Goal: Check status: Check status

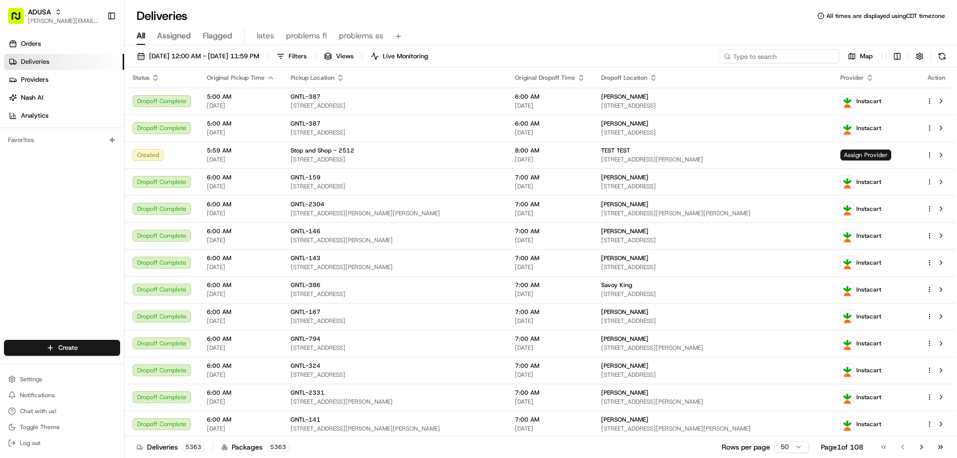
click at [777, 58] on input at bounding box center [780, 56] width 120 height 14
paste input "m701925123"
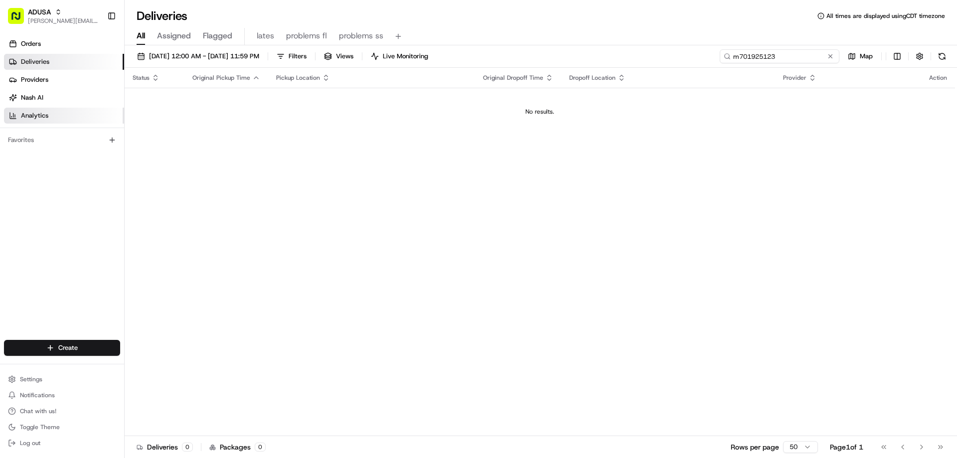
type input "m701925123"
click at [140, 35] on span "All" at bounding box center [141, 36] width 8 height 12
drag, startPoint x: 810, startPoint y: 56, endPoint x: 704, endPoint y: 37, distance: 107.9
click at [723, 63] on div "08/15/2025 12:00 AM - 08/15/2025 11:59 PM Filters Views Live Monitoring m701925…" at bounding box center [541, 58] width 832 height 18
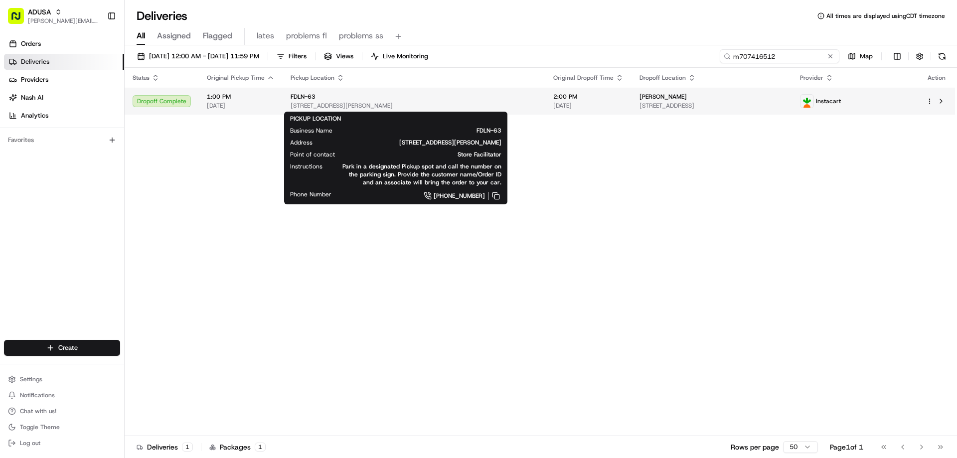
type input "m707416512"
click at [314, 93] on span "FDLN-63" at bounding box center [303, 97] width 25 height 8
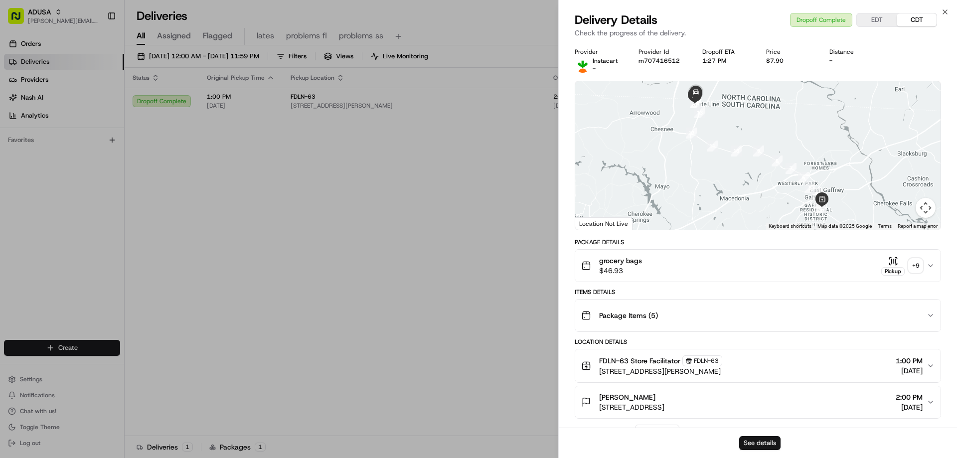
click at [755, 440] on button "See details" at bounding box center [759, 443] width 41 height 14
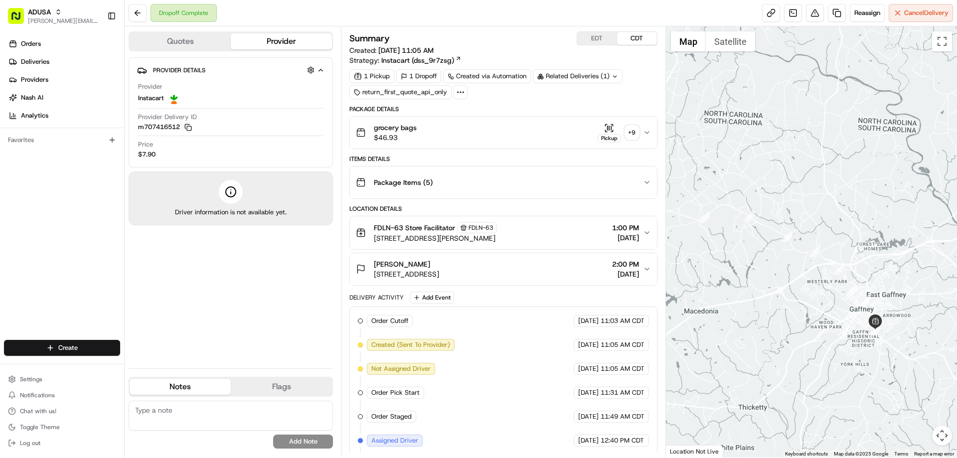
drag, startPoint x: 871, startPoint y: 251, endPoint x: 837, endPoint y: 208, distance: 53.9
click at [837, 208] on div at bounding box center [812, 241] width 292 height 431
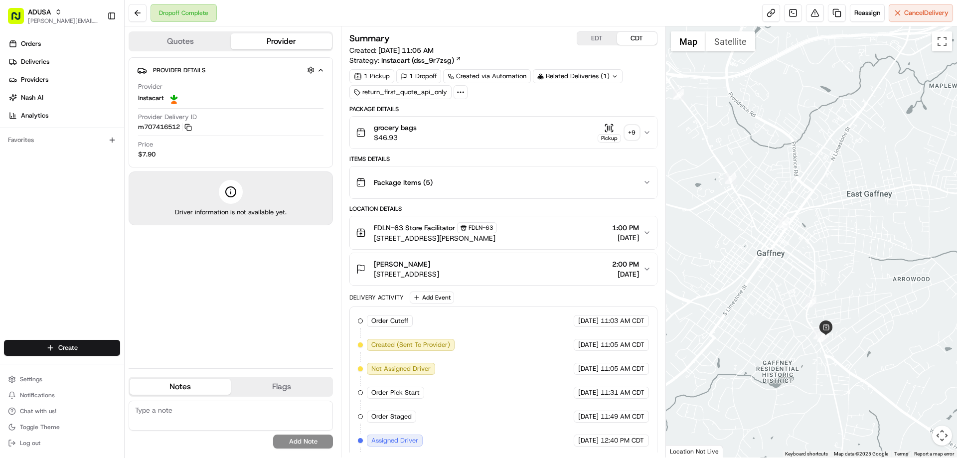
drag, startPoint x: 821, startPoint y: 314, endPoint x: 894, endPoint y: 242, distance: 101.9
click at [894, 242] on div at bounding box center [812, 241] width 292 height 431
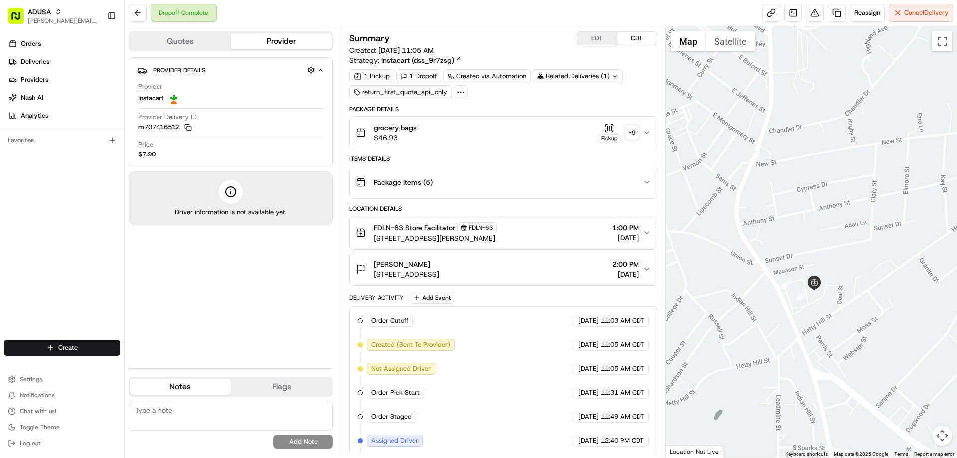
drag, startPoint x: 810, startPoint y: 341, endPoint x: 858, endPoint y: 222, distance: 128.8
click at [858, 222] on div at bounding box center [812, 241] width 292 height 431
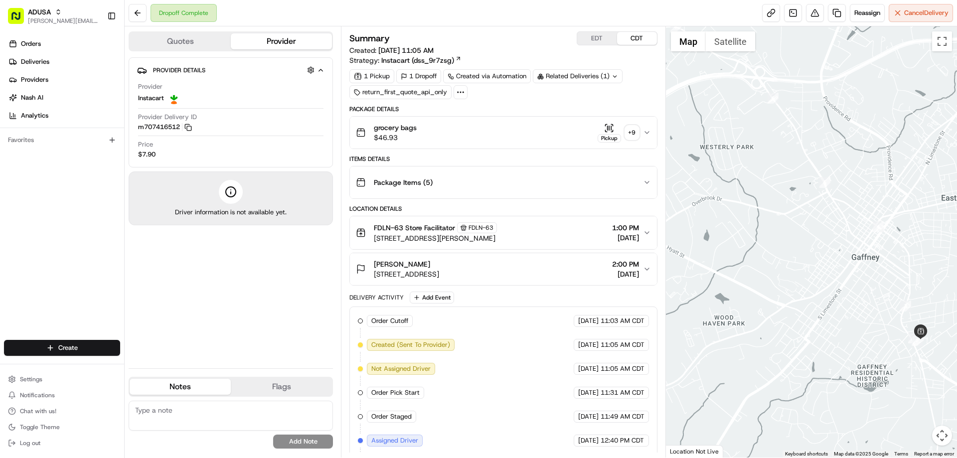
drag, startPoint x: 714, startPoint y: 220, endPoint x: 876, endPoint y: 324, distance: 192.6
click at [876, 324] on div at bounding box center [812, 241] width 292 height 431
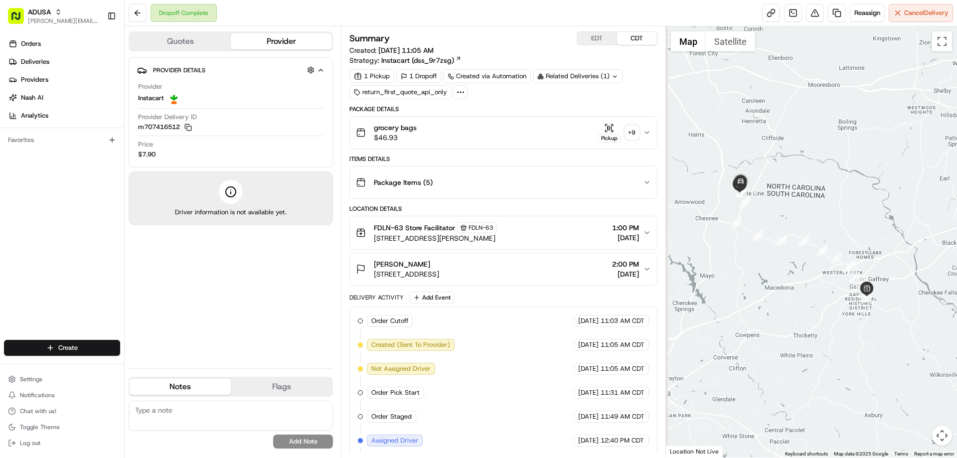
drag, startPoint x: 691, startPoint y: 266, endPoint x: 820, endPoint y: 294, distance: 132.6
click at [820, 294] on div at bounding box center [812, 241] width 292 height 431
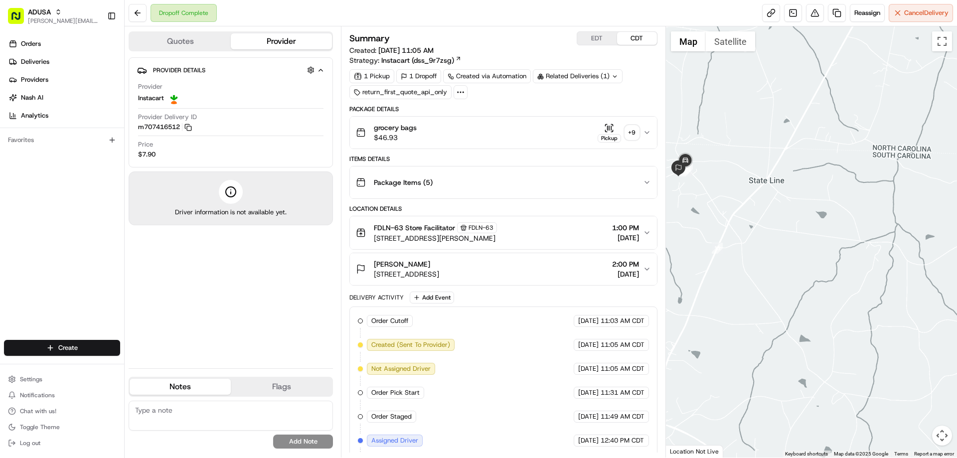
drag, startPoint x: 736, startPoint y: 186, endPoint x: 798, endPoint y: 246, distance: 85.7
click at [798, 246] on div at bounding box center [812, 241] width 292 height 431
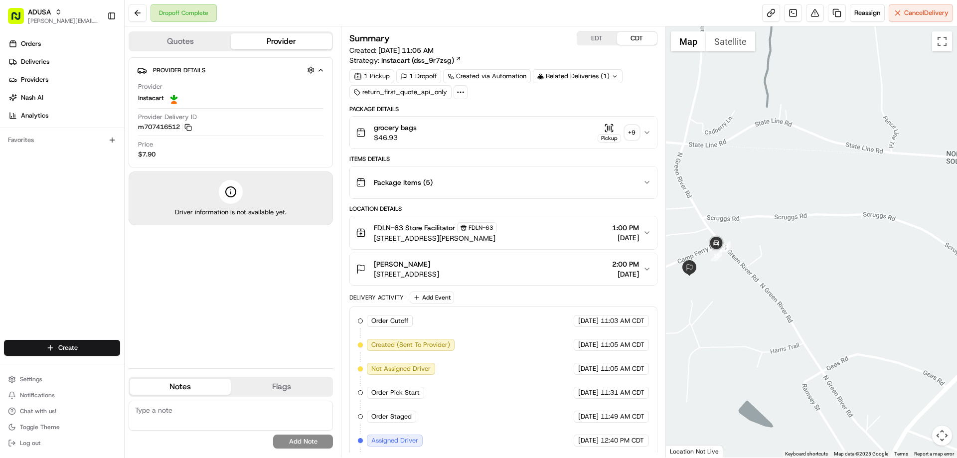
drag, startPoint x: 718, startPoint y: 229, endPoint x: 766, endPoint y: 269, distance: 62.6
click at [766, 269] on div at bounding box center [812, 241] width 292 height 431
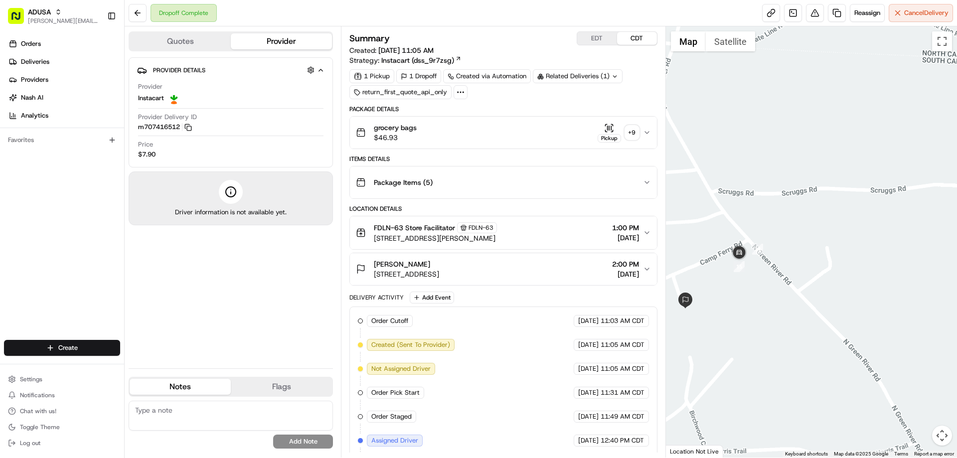
drag, startPoint x: 757, startPoint y: 260, endPoint x: 808, endPoint y: 240, distance: 54.0
click at [808, 240] on div at bounding box center [812, 241] width 292 height 431
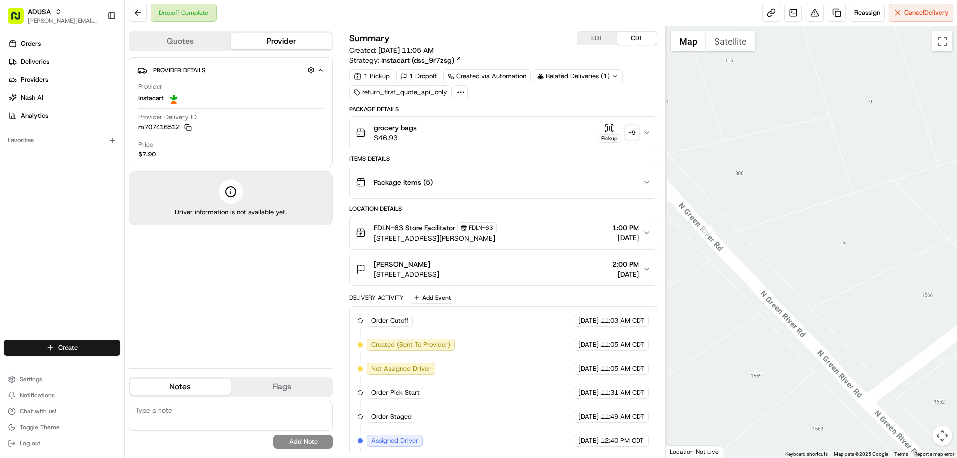
drag, startPoint x: 763, startPoint y: 266, endPoint x: 884, endPoint y: 145, distance: 171.7
click at [884, 145] on div at bounding box center [812, 241] width 292 height 431
drag, startPoint x: 742, startPoint y: 143, endPoint x: 956, endPoint y: 312, distance: 272.5
click at [957, 315] on div at bounding box center [812, 241] width 292 height 431
